Goal: Check status: Check status

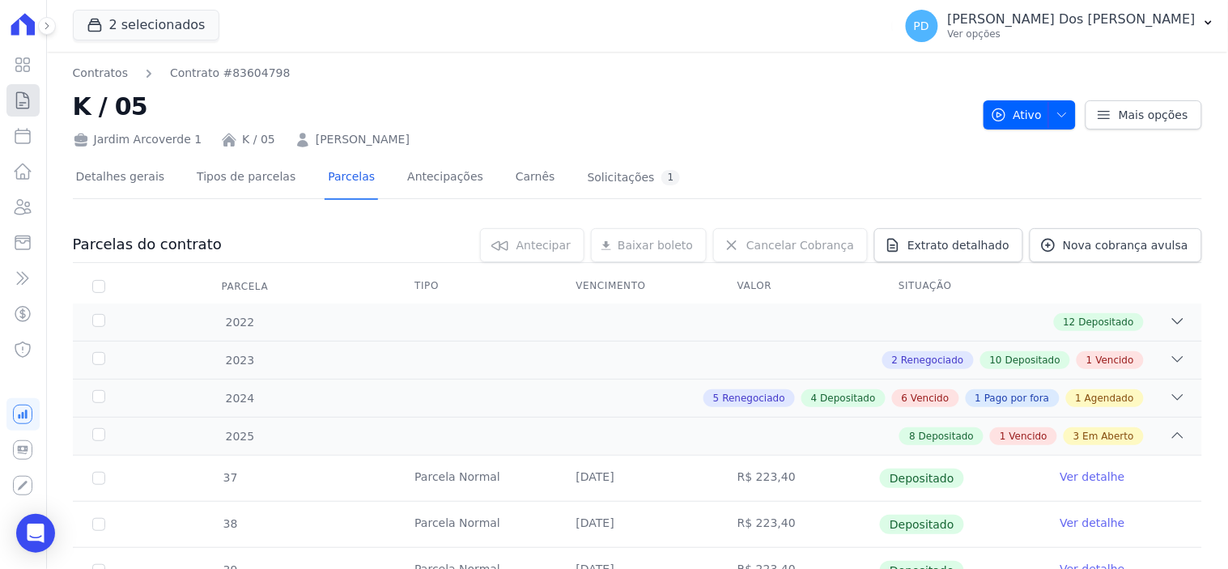
drag, startPoint x: 0, startPoint y: 0, endPoint x: 20, endPoint y: 101, distance: 103.2
click at [20, 101] on icon at bounding box center [22, 100] width 19 height 19
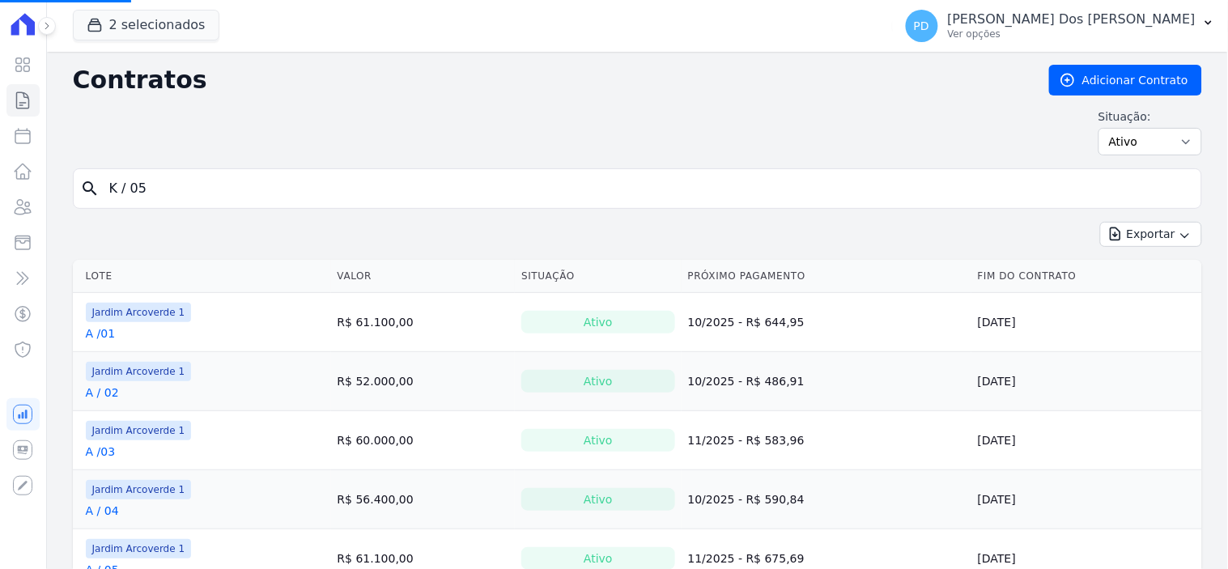
click at [211, 189] on input "K / 05" at bounding box center [647, 188] width 1095 height 32
click at [213, 184] on input "search" at bounding box center [647, 188] width 1095 height 32
type input "h / 28"
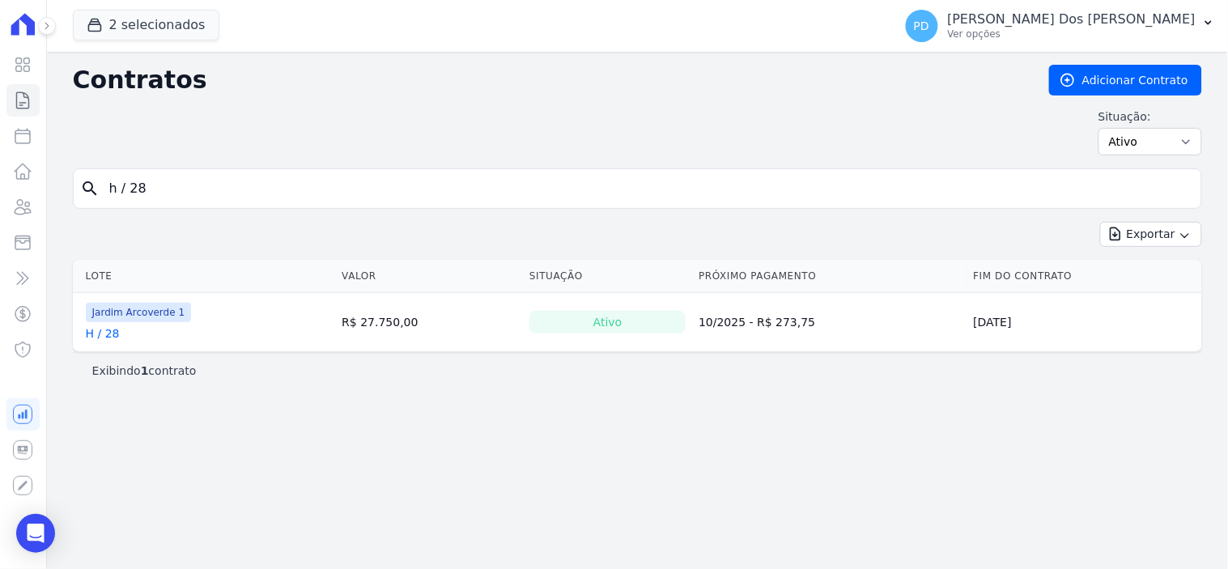
click at [108, 338] on link "H / 28" at bounding box center [103, 333] width 34 height 16
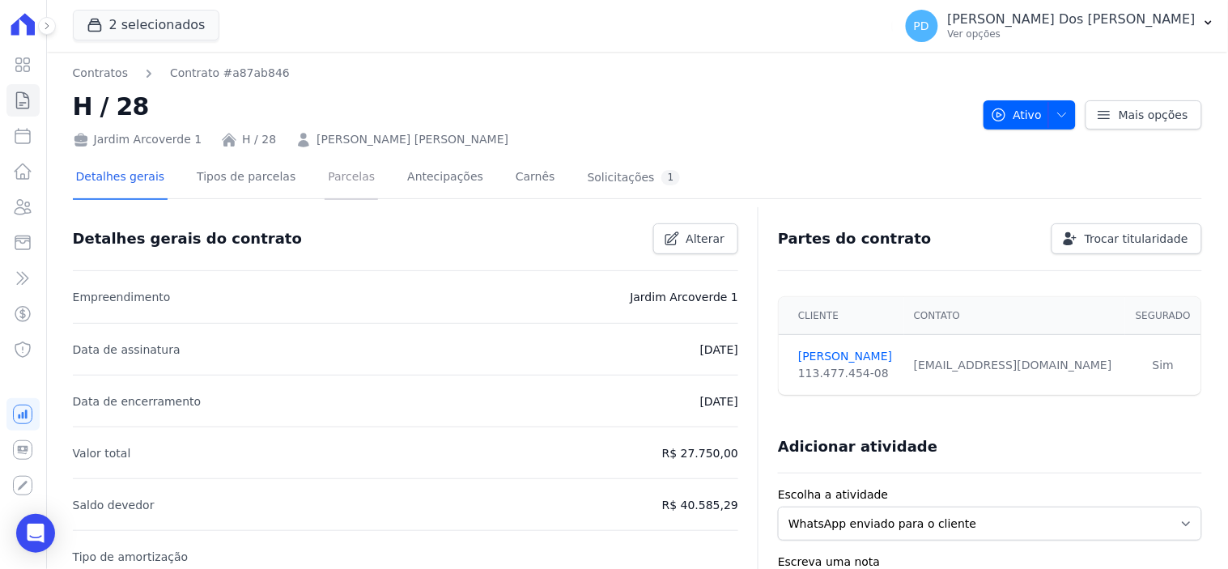
click at [336, 173] on link "Parcelas" at bounding box center [351, 178] width 53 height 43
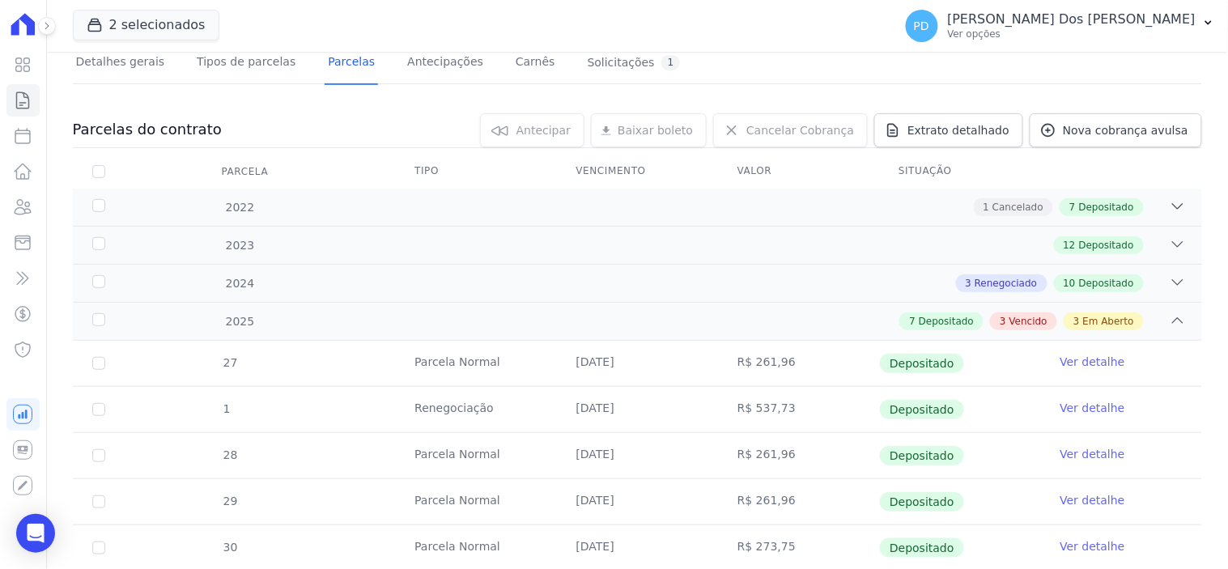
scroll to position [539, 0]
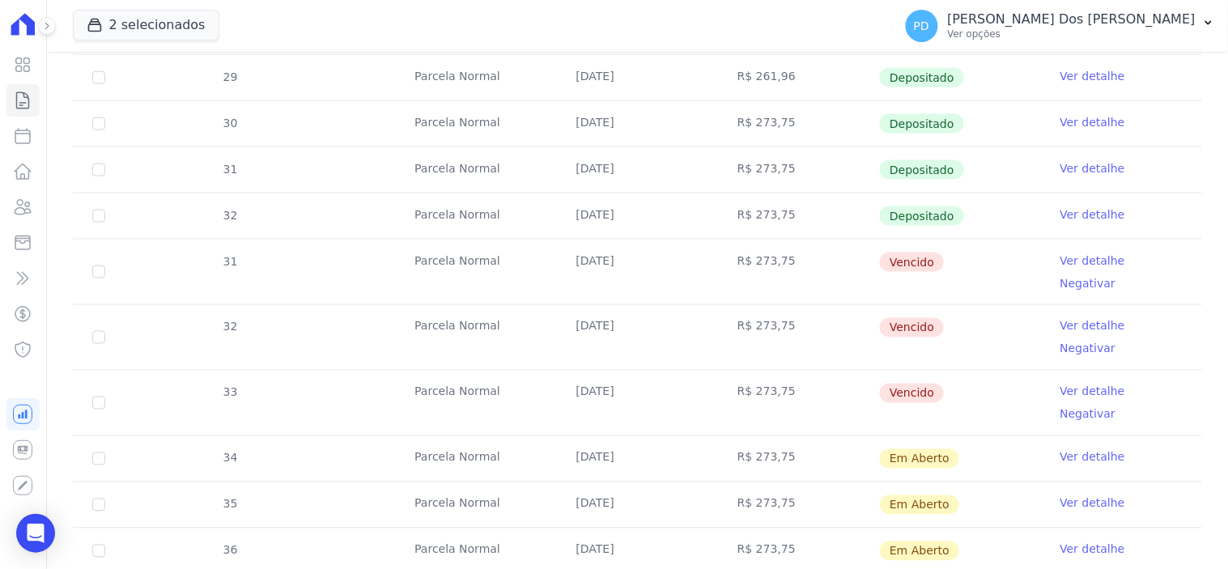
click at [1073, 214] on link "Ver detalhe" at bounding box center [1093, 214] width 65 height 16
